Goal: Information Seeking & Learning: Learn about a topic

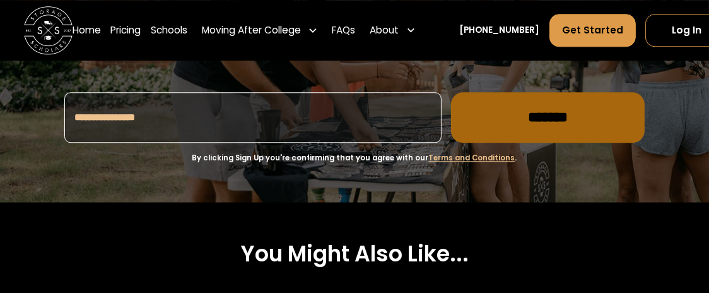
scroll to position [2983, 0]
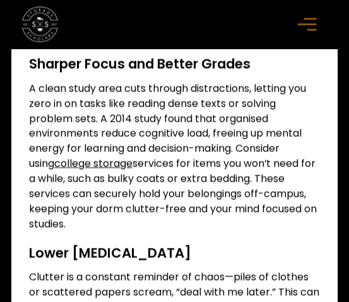
scroll to position [1480, 0]
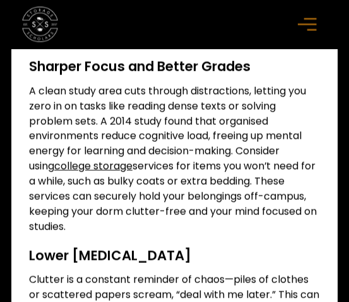
click at [197, 143] on p "A clean study area cuts through distractions, letting you zero in on tasks like…" at bounding box center [174, 159] width 291 height 151
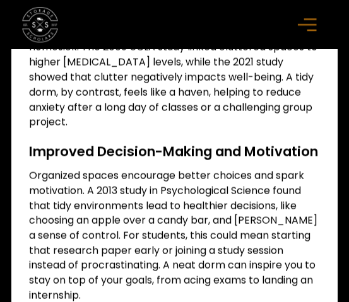
scroll to position [1790, 0]
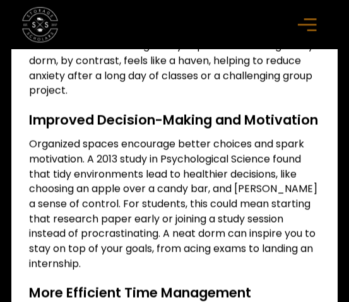
click at [253, 151] on p "Organized spaces encourage better choices and spark motivation. A 2013 study in…" at bounding box center [174, 204] width 291 height 136
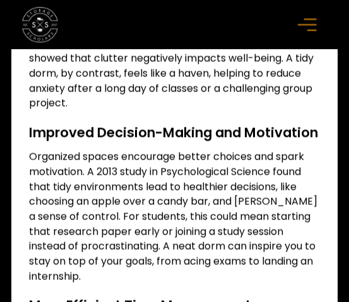
scroll to position [1785, 0]
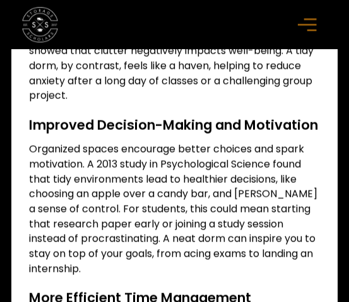
click at [95, 152] on p "Organized spaces encourage better choices and spark motivation. A 2013 study in…" at bounding box center [174, 209] width 291 height 136
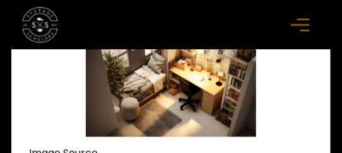
scroll to position [370, 0]
